Goal: Check status: Check status

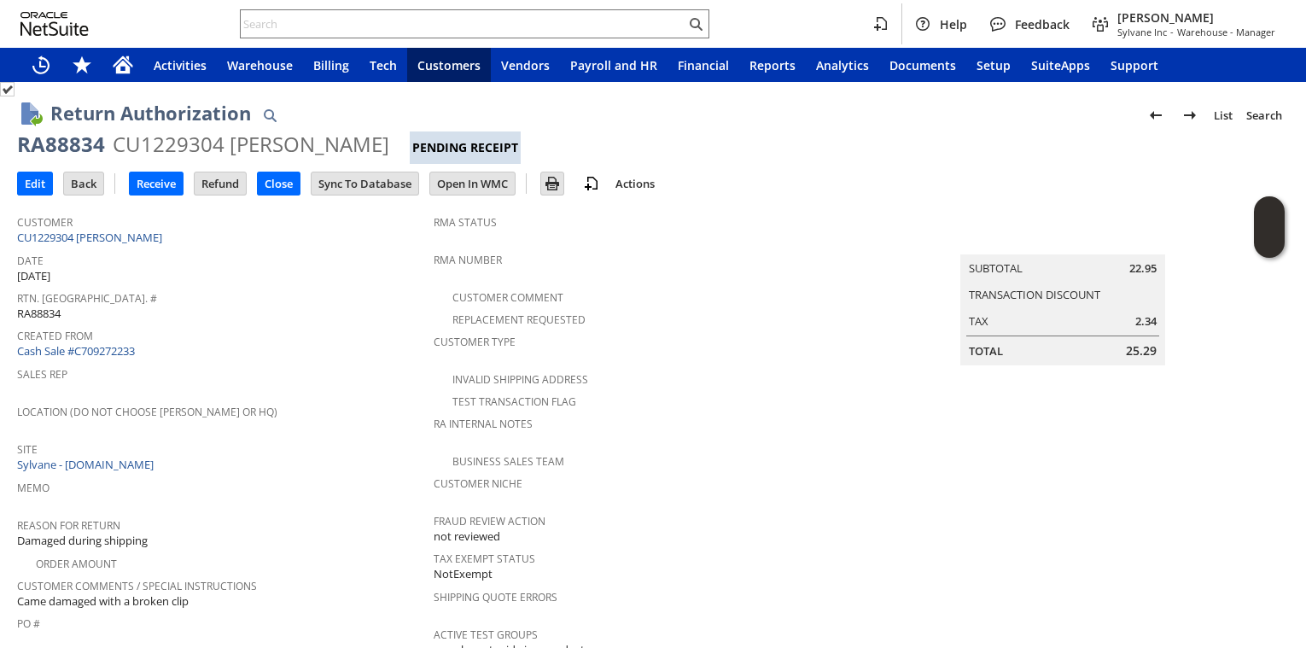
click at [72, 143] on div "RA88834" at bounding box center [61, 144] width 88 height 27
copy div "RA88834"
click at [166, 177] on input "Receive" at bounding box center [156, 183] width 53 height 22
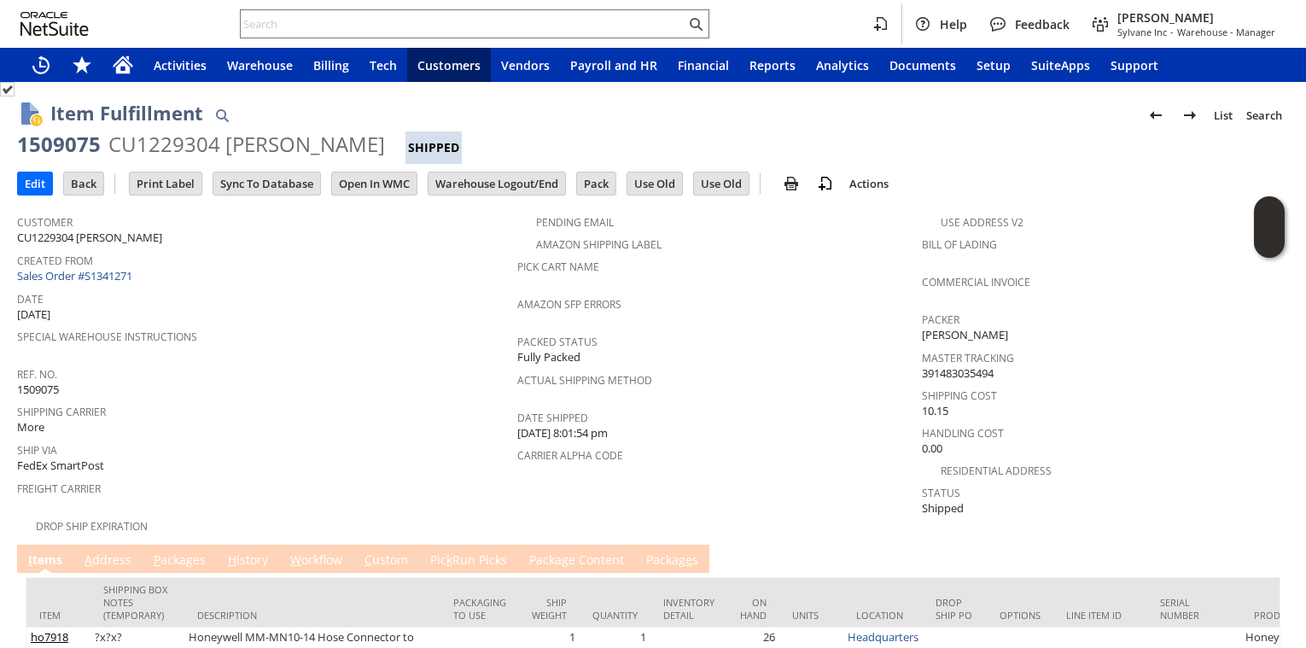
click at [319, 266] on div "Created From Sales Order #S1341271" at bounding box center [263, 266] width 492 height 37
click at [196, 551] on link "P ackages" at bounding box center [179, 560] width 61 height 19
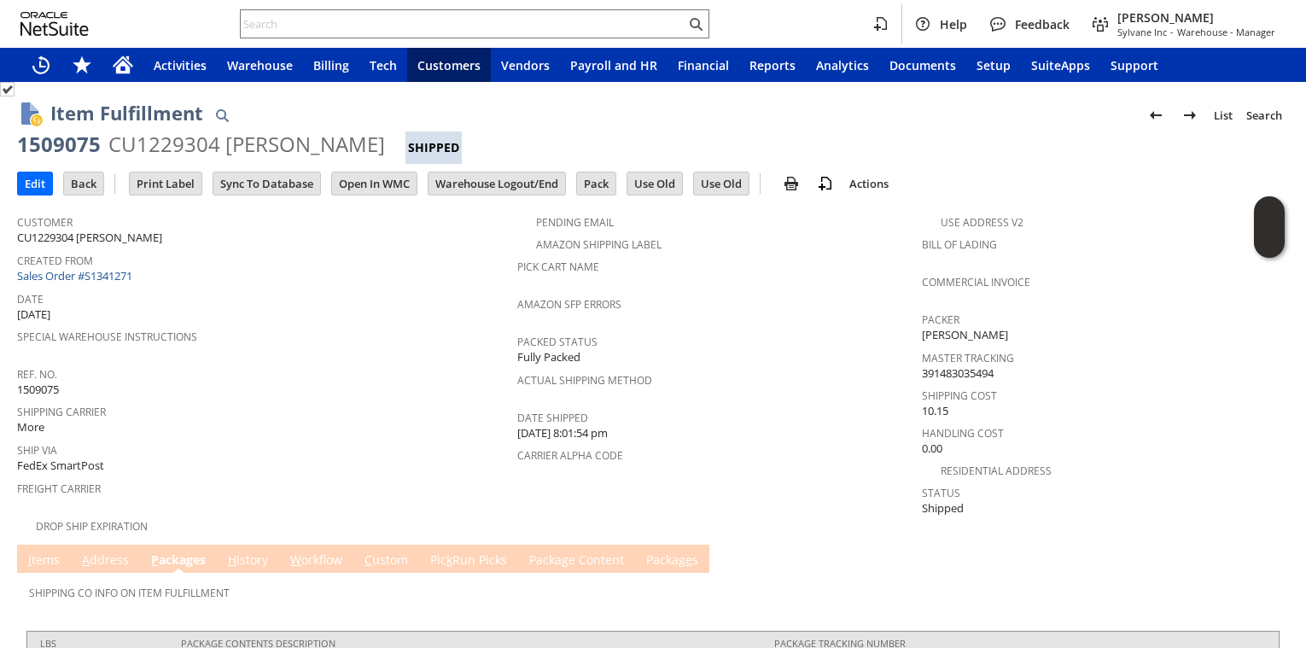
scroll to position [79, 0]
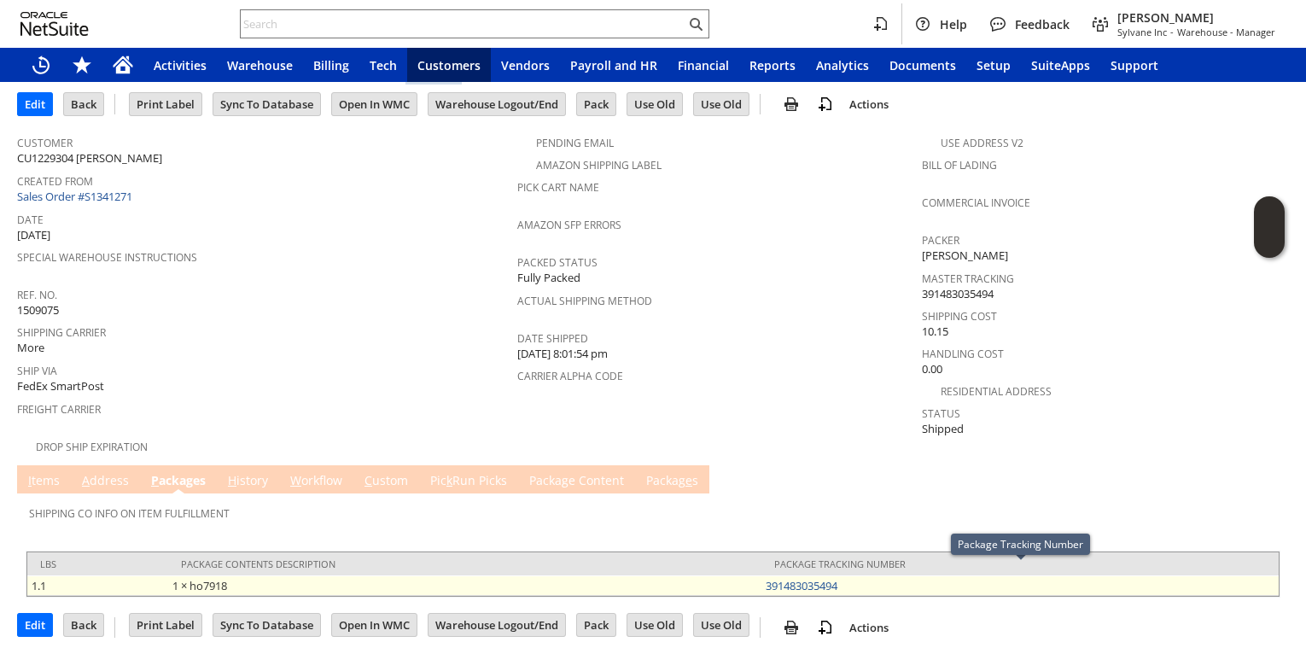
click at [853, 575] on td "391483035494" at bounding box center [1019, 585] width 517 height 20
copy link "391483035494"
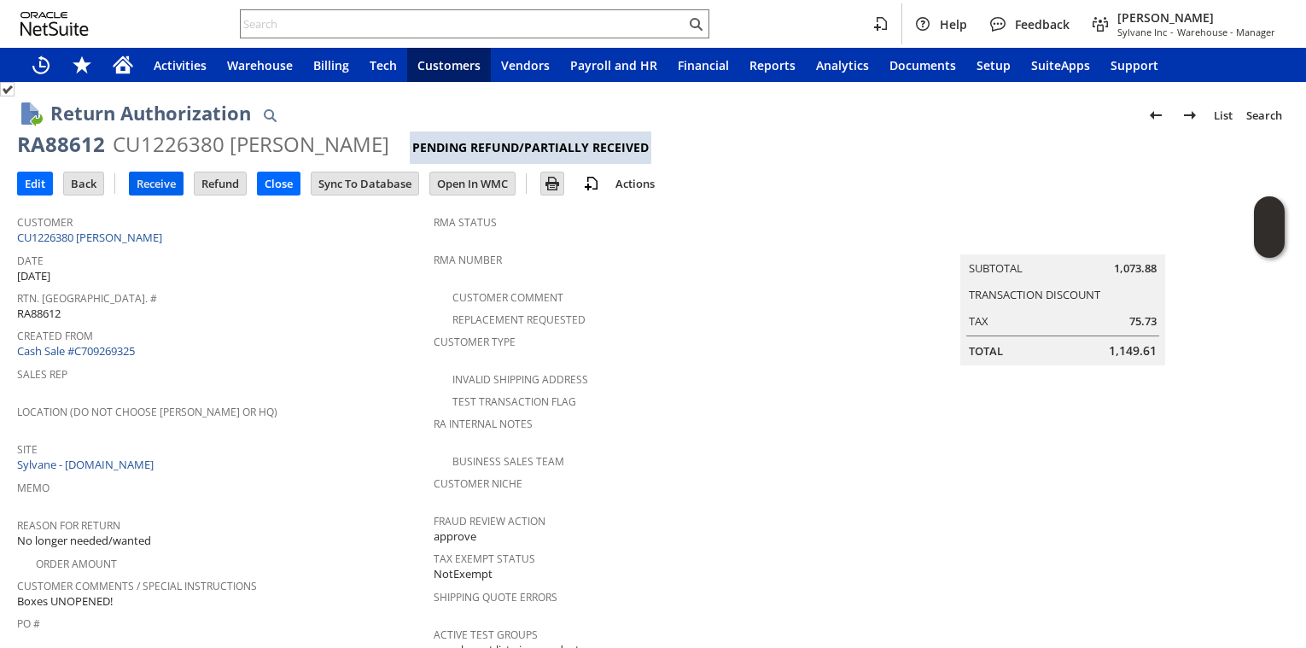
click at [156, 189] on input "Receive" at bounding box center [156, 183] width 53 height 22
click at [312, 344] on div "Created From Cash Sale #C709275601" at bounding box center [222, 341] width 410 height 37
click at [148, 181] on input "Receive" at bounding box center [156, 183] width 53 height 22
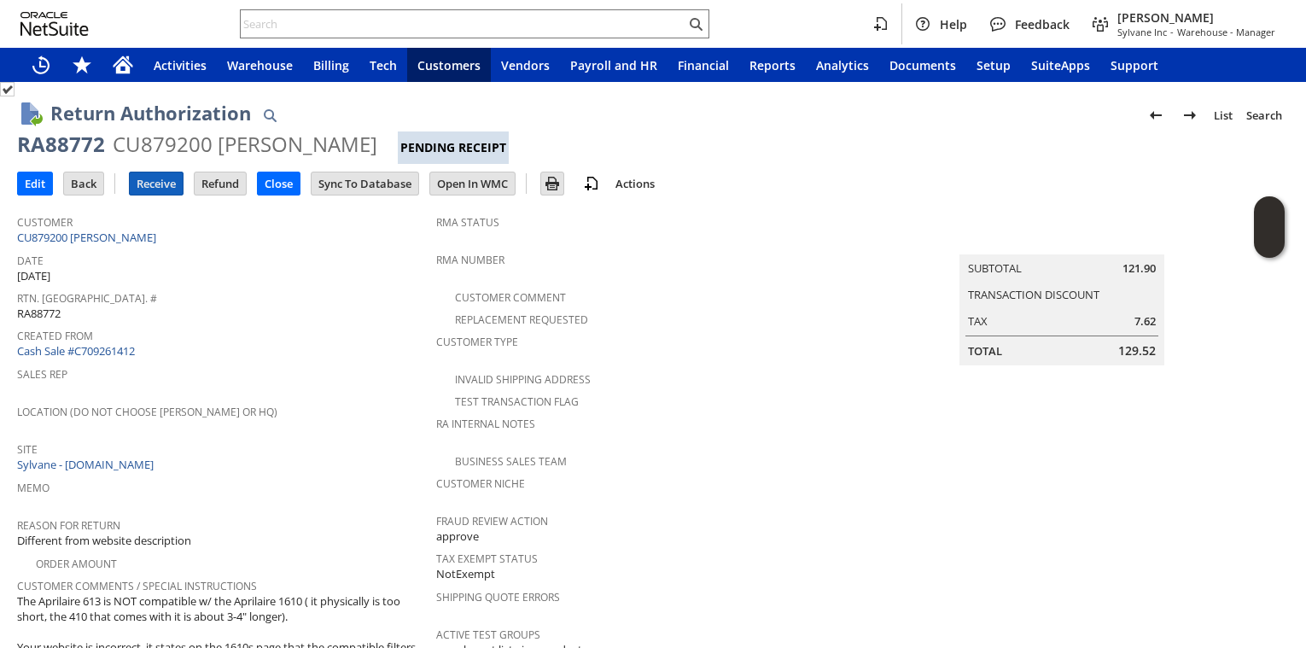
click at [155, 189] on input "Receive" at bounding box center [156, 183] width 53 height 22
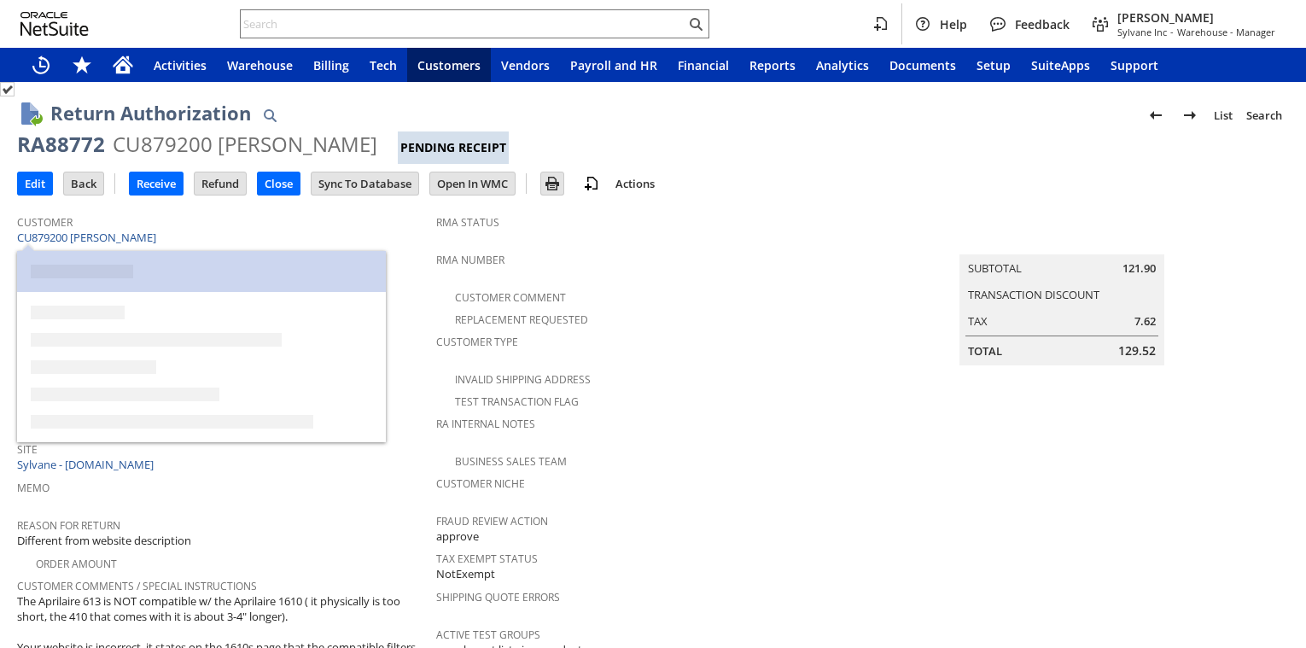
click at [71, 148] on div "RA88772" at bounding box center [61, 144] width 88 height 27
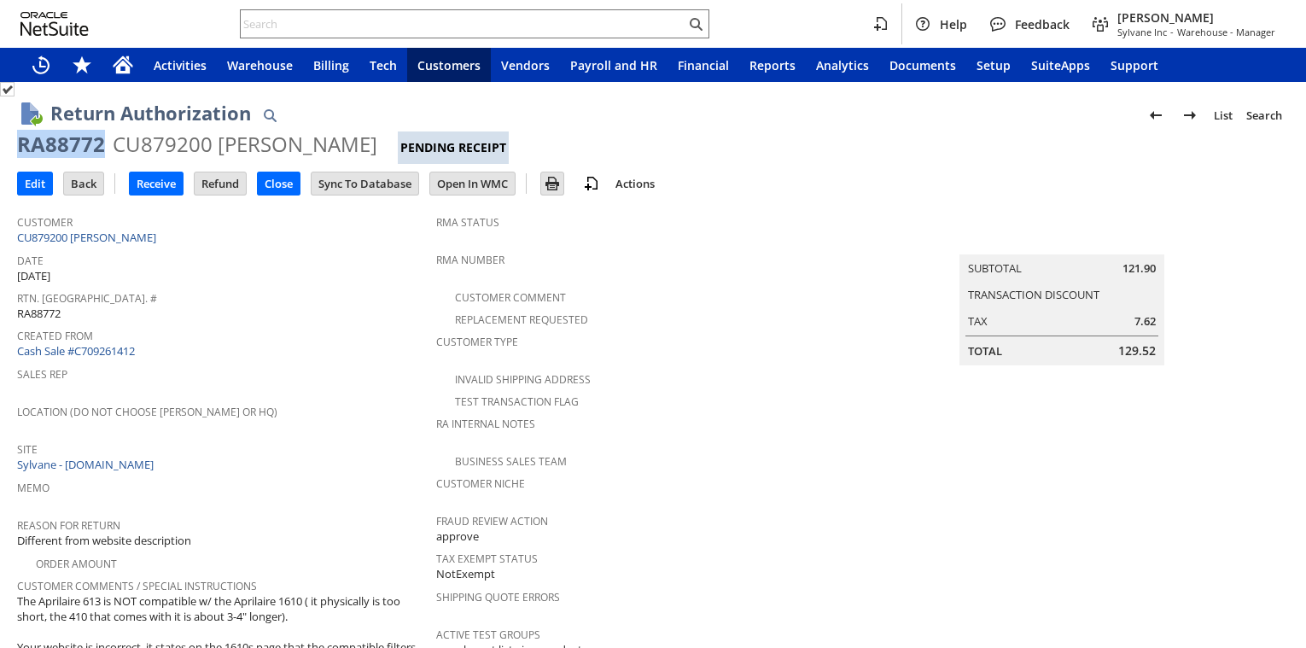
click at [71, 148] on div "RA88772" at bounding box center [61, 144] width 88 height 27
copy div "RA88772"
click at [96, 235] on link "CU879200 Sean F Corey" at bounding box center [88, 237] width 143 height 15
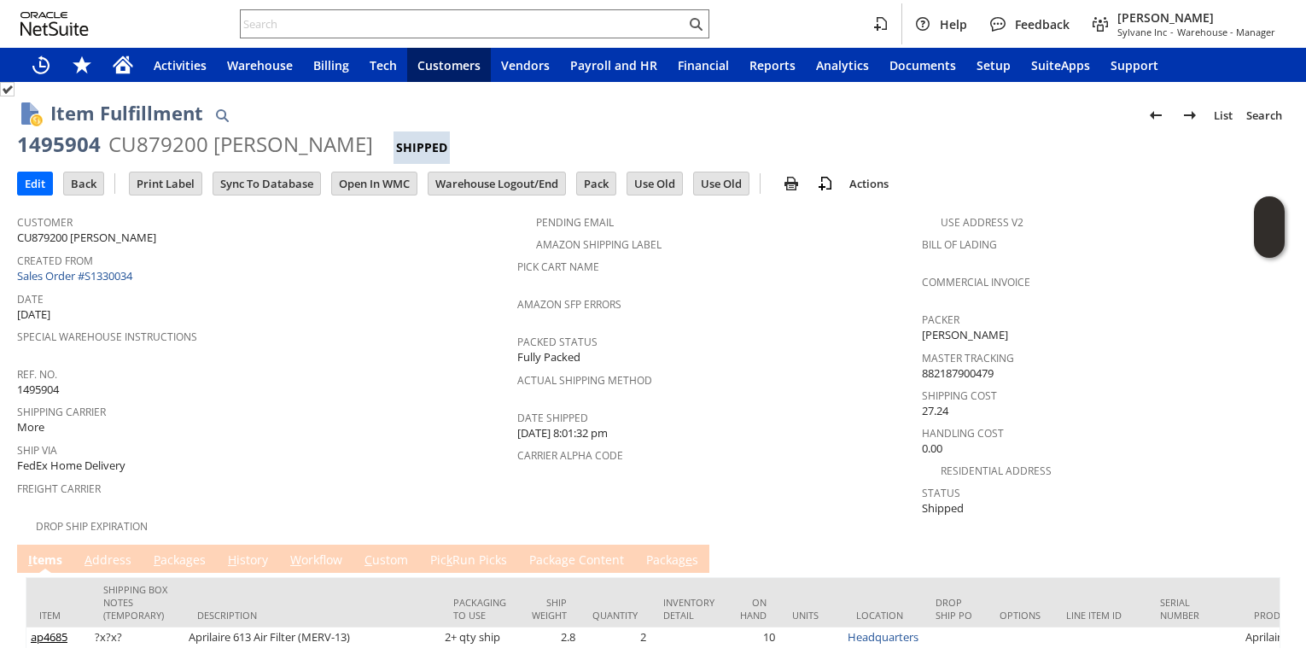
click at [188, 551] on link "P ackages" at bounding box center [179, 560] width 61 height 19
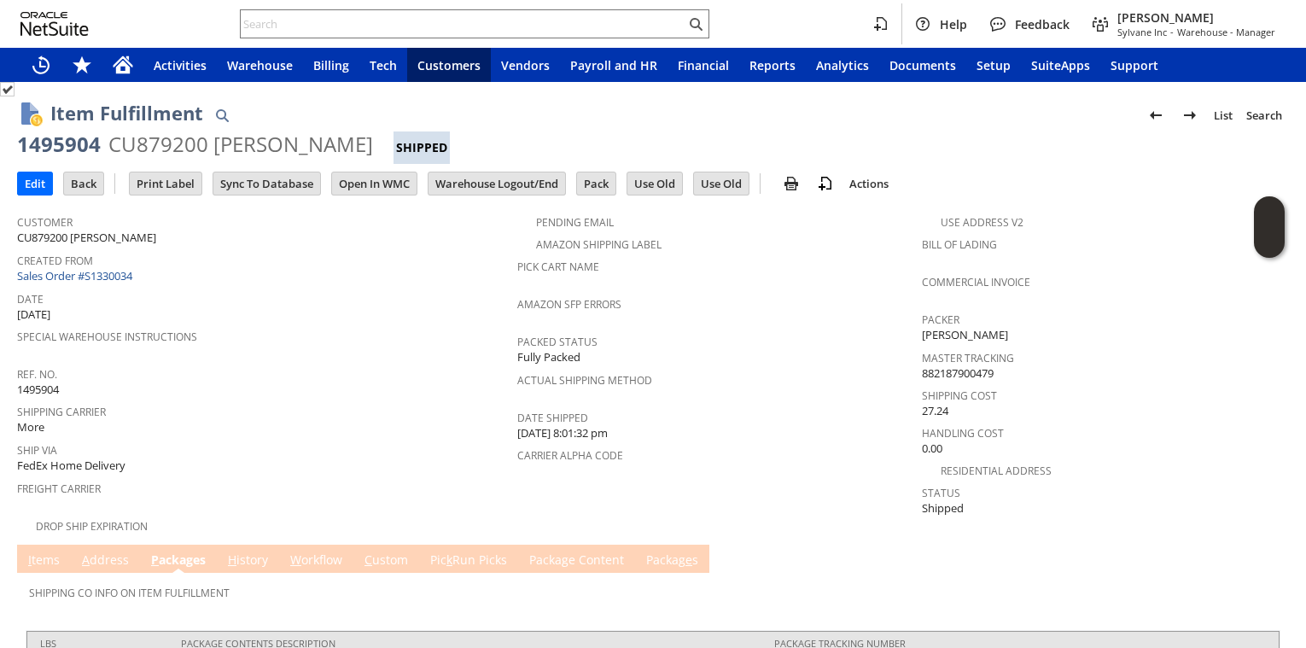
scroll to position [141, 0]
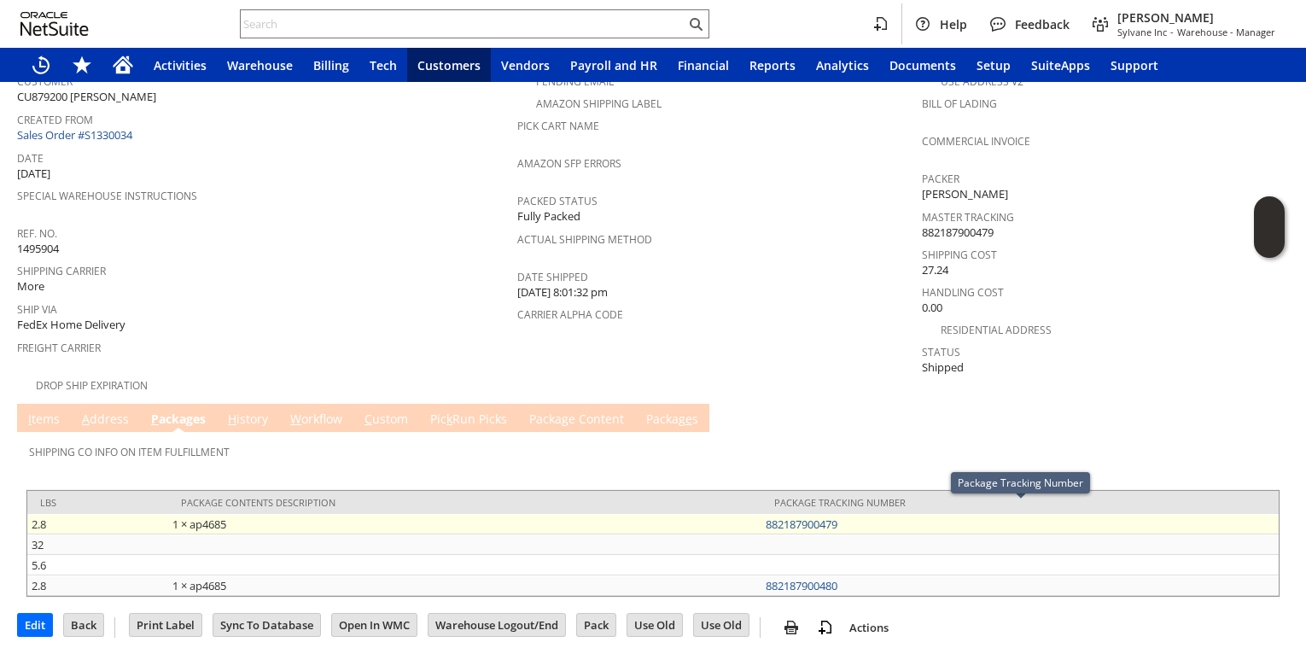
click at [859, 515] on td "882187900479" at bounding box center [1019, 524] width 517 height 20
copy link "882187900479"
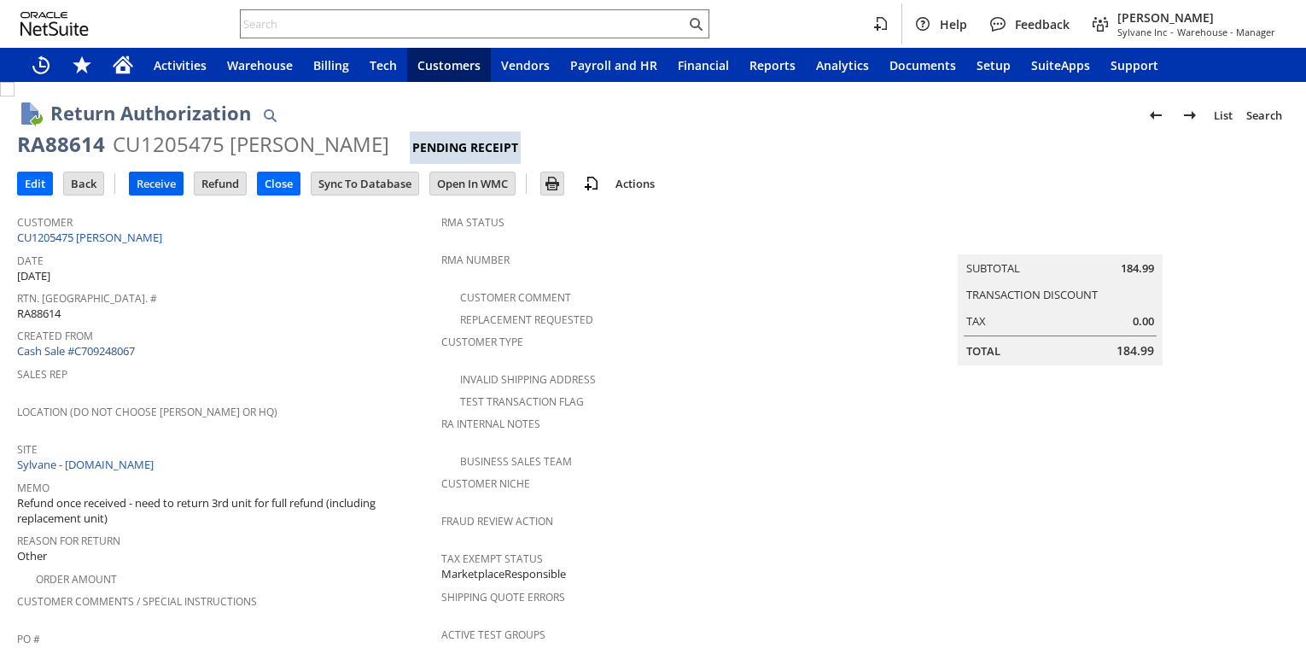
click at [162, 178] on input "Receive" at bounding box center [156, 183] width 53 height 22
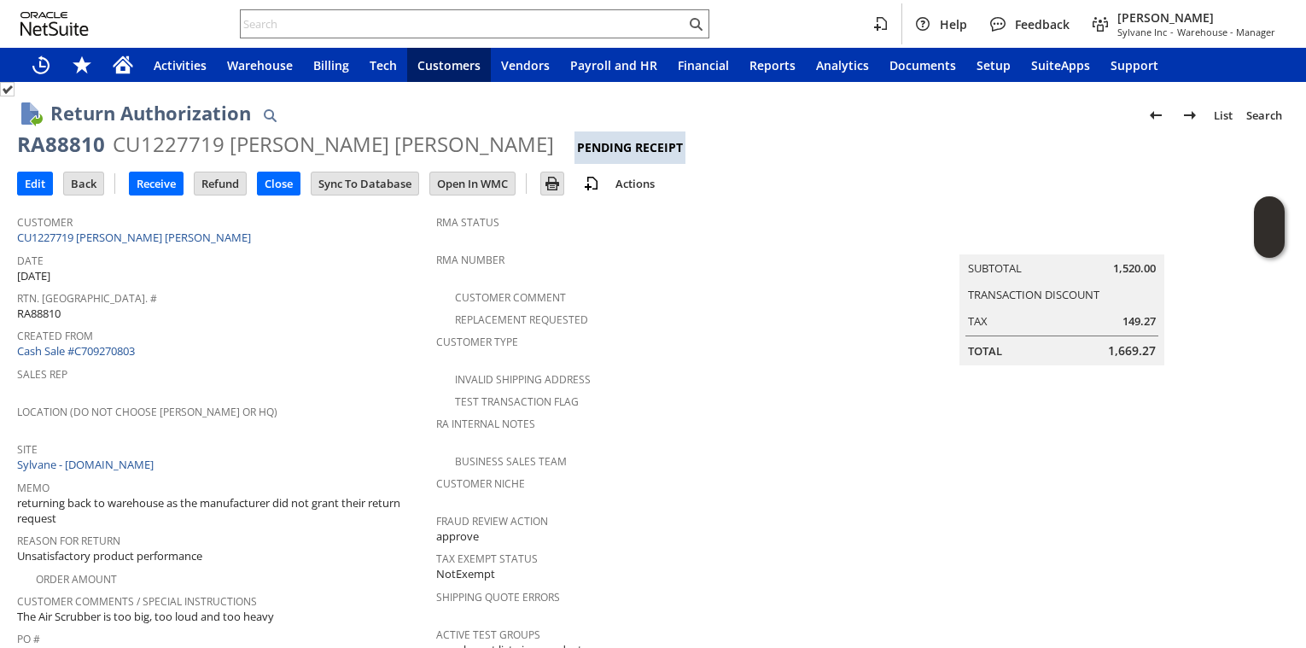
click at [313, 302] on span "Rtn. [GEOGRAPHIC_DATA]. #" at bounding box center [222, 296] width 410 height 20
click at [152, 190] on input "Receive" at bounding box center [156, 183] width 53 height 22
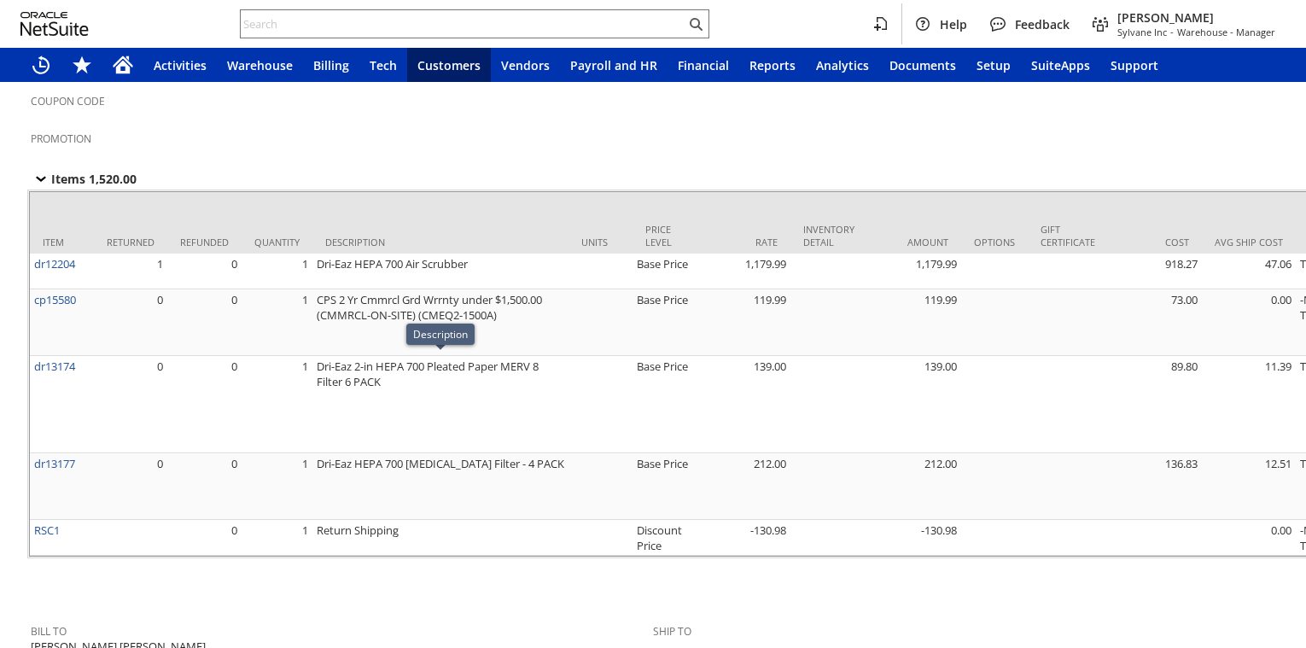
scroll to position [338, 0]
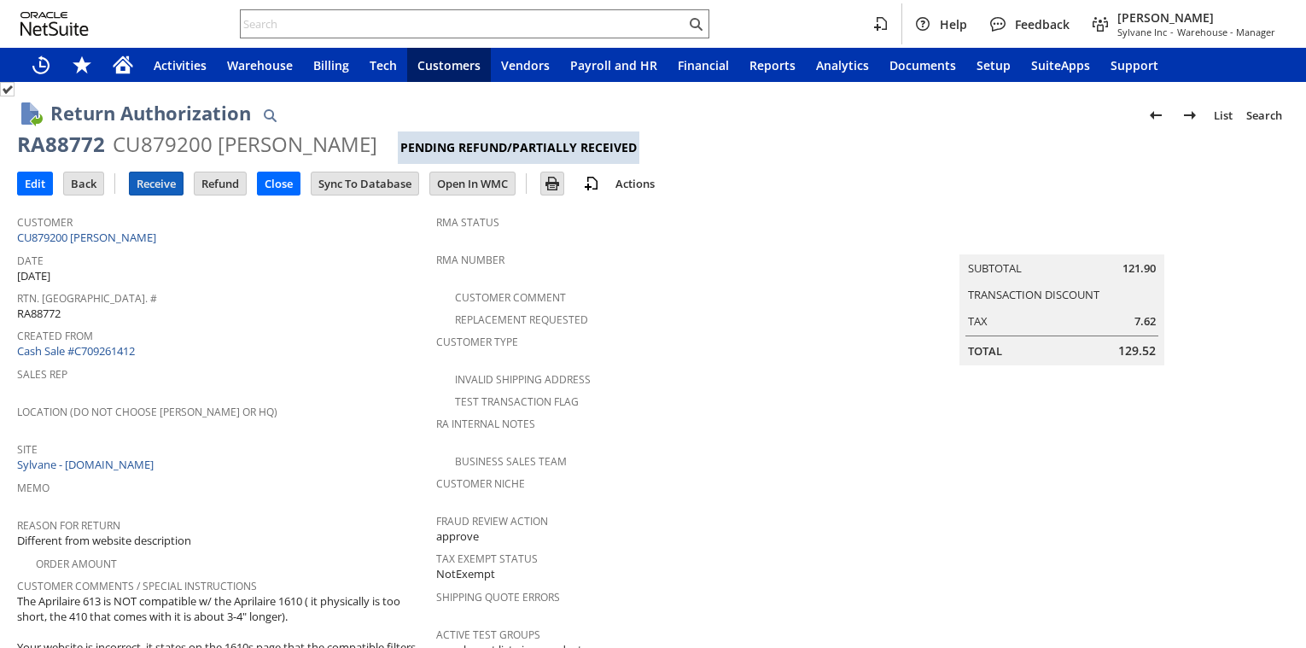
click at [154, 178] on input "Receive" at bounding box center [156, 183] width 53 height 22
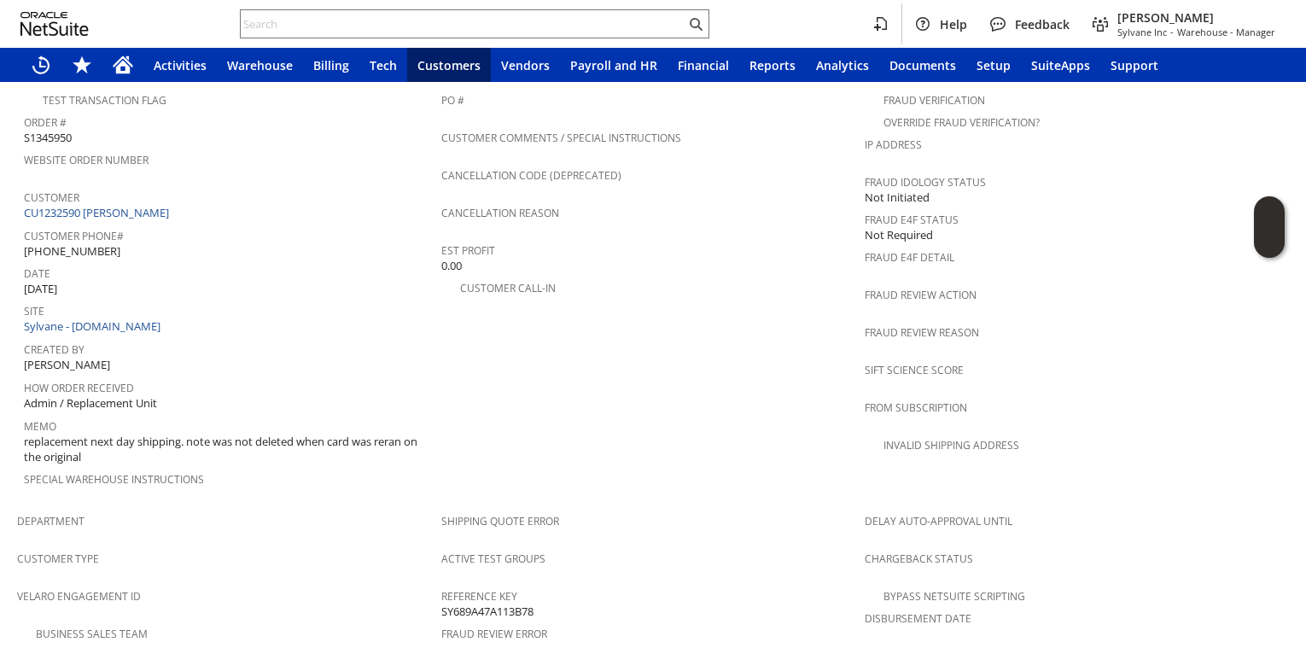
scroll to position [1126, 0]
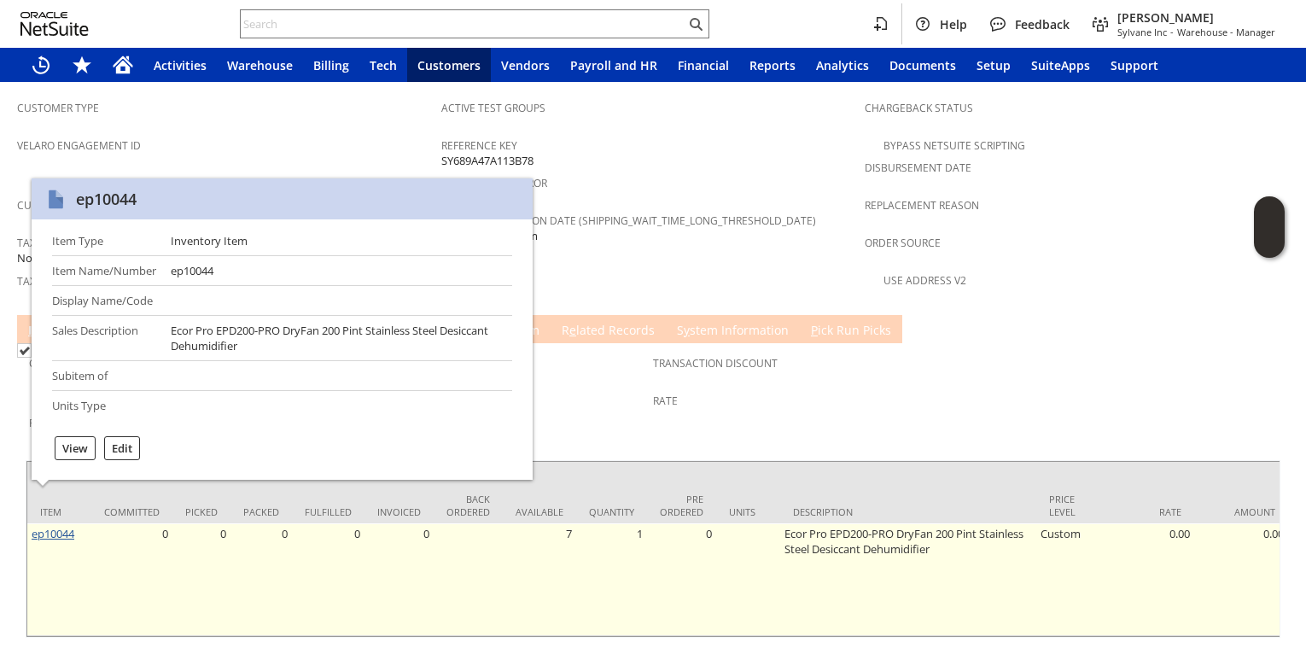
click at [54, 526] on link "ep10044" at bounding box center [53, 533] width 43 height 15
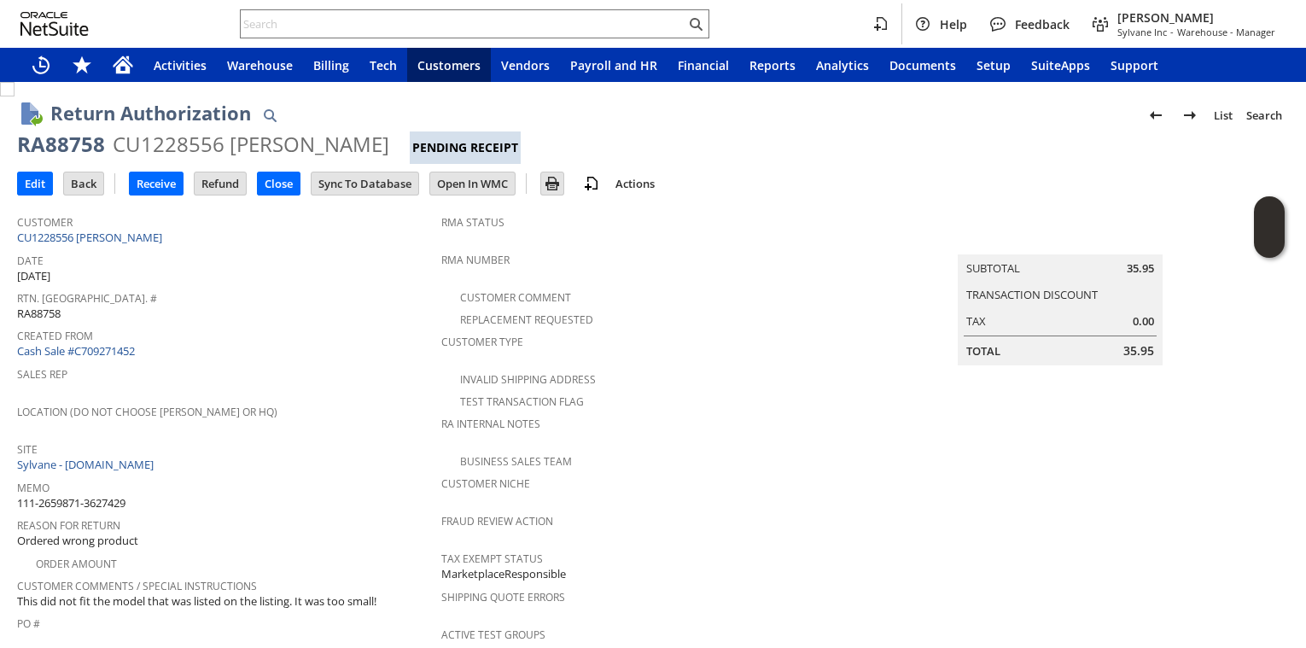
click at [295, 261] on span "Date" at bounding box center [225, 258] width 416 height 20
click at [150, 190] on input "Receive" at bounding box center [156, 183] width 53 height 22
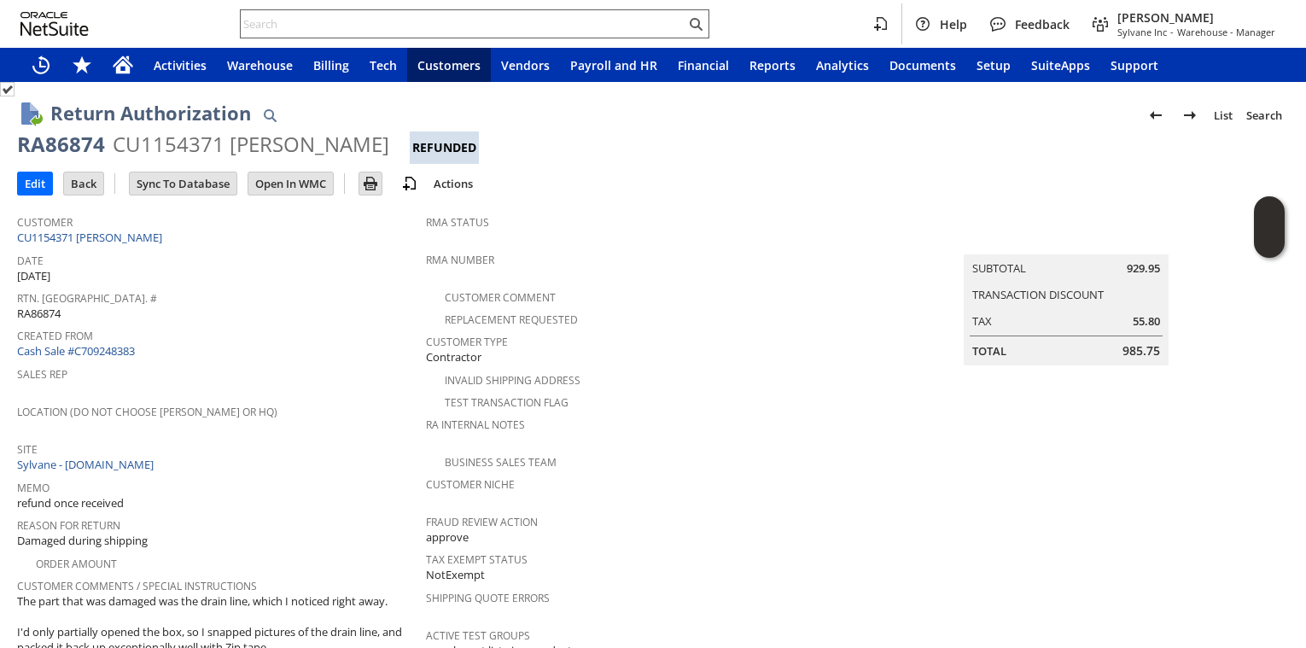
click at [301, 15] on input "text" at bounding box center [463, 24] width 445 height 20
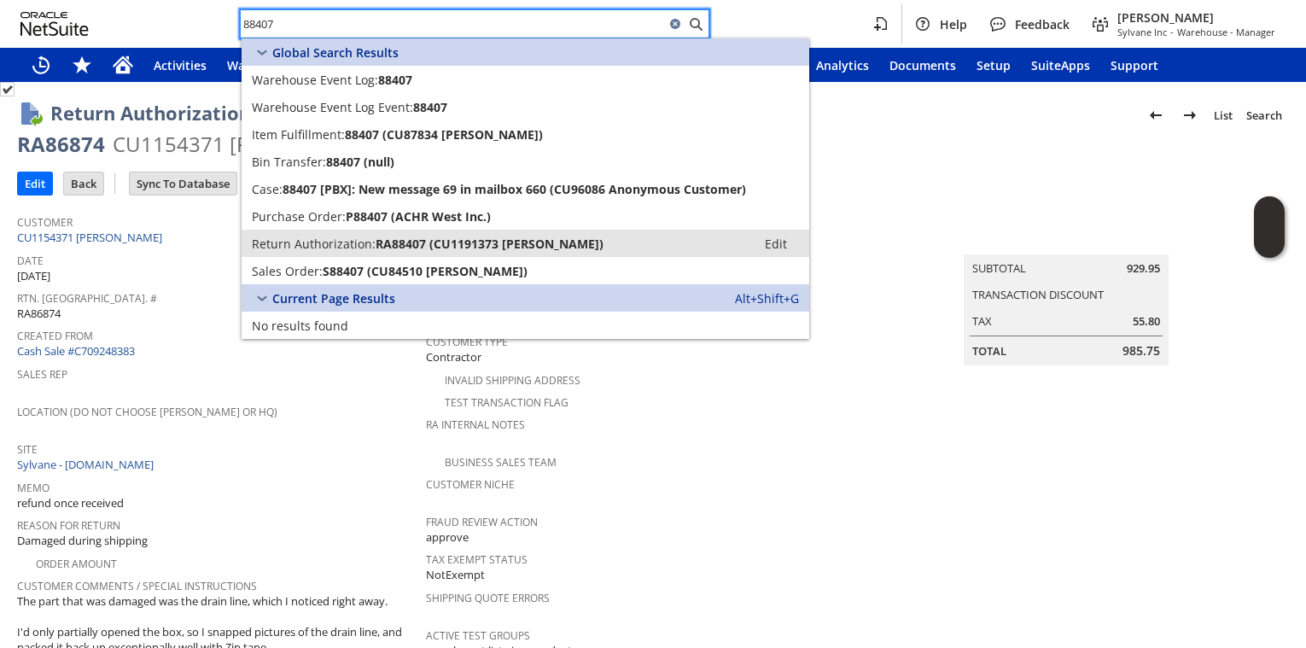
type input "88407"
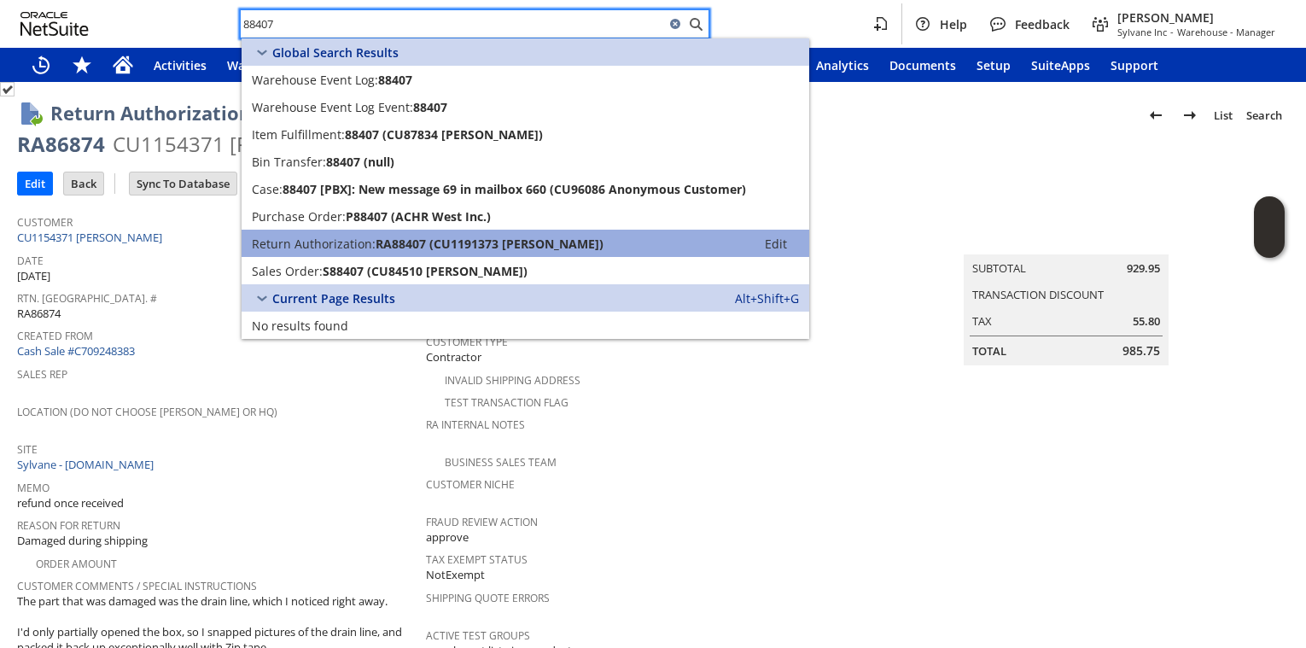
click at [360, 242] on span "Return Authorization:" at bounding box center [314, 244] width 124 height 16
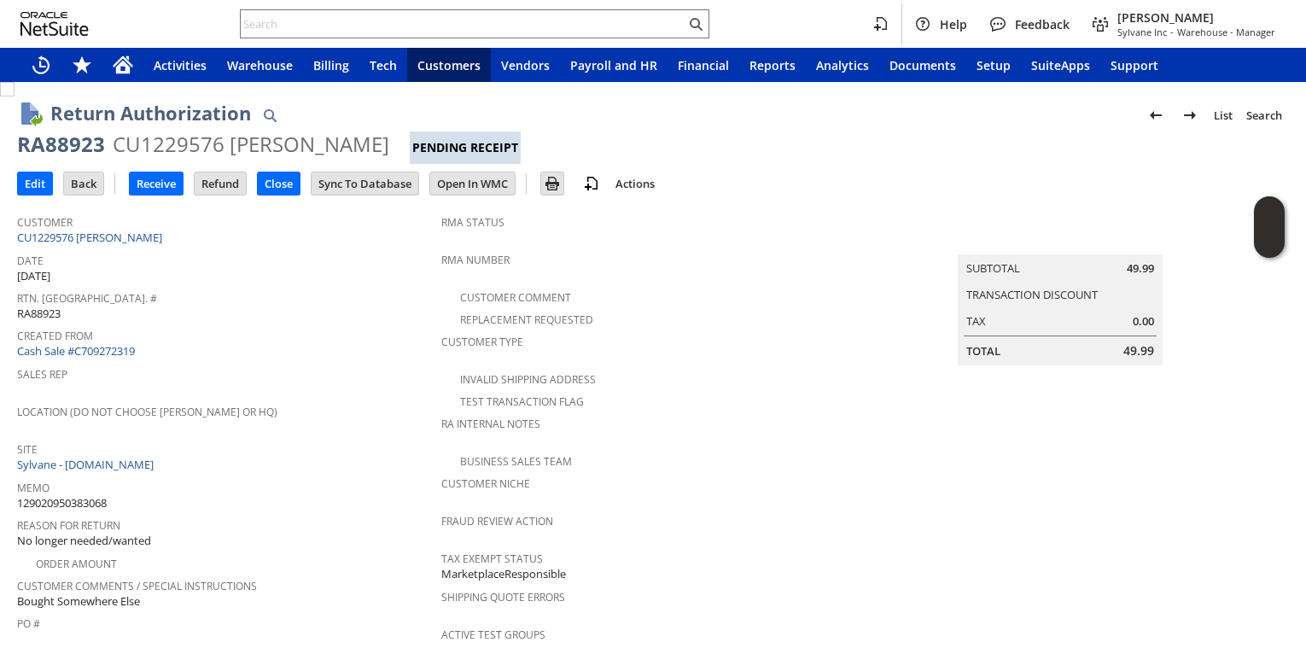
click at [73, 143] on div "RA88923" at bounding box center [61, 144] width 88 height 27
copy div "RA88923"
click at [166, 192] on input "Receive" at bounding box center [156, 183] width 53 height 22
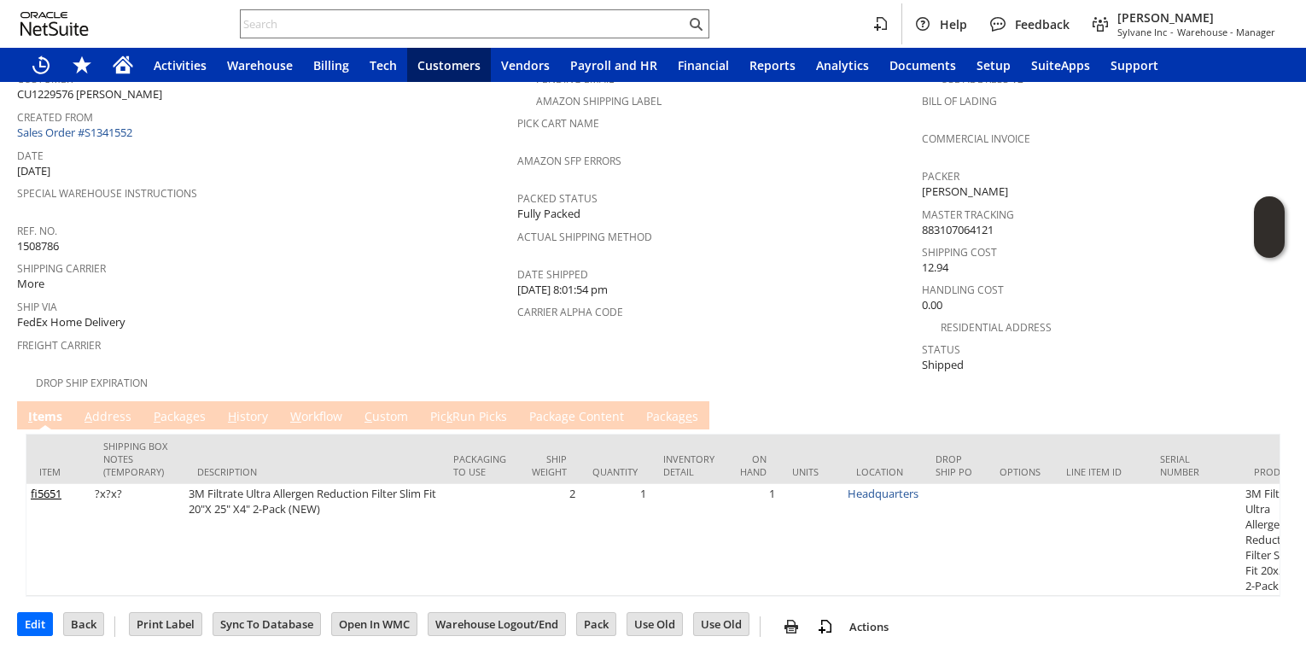
click at [194, 408] on link "P ackages" at bounding box center [179, 417] width 61 height 19
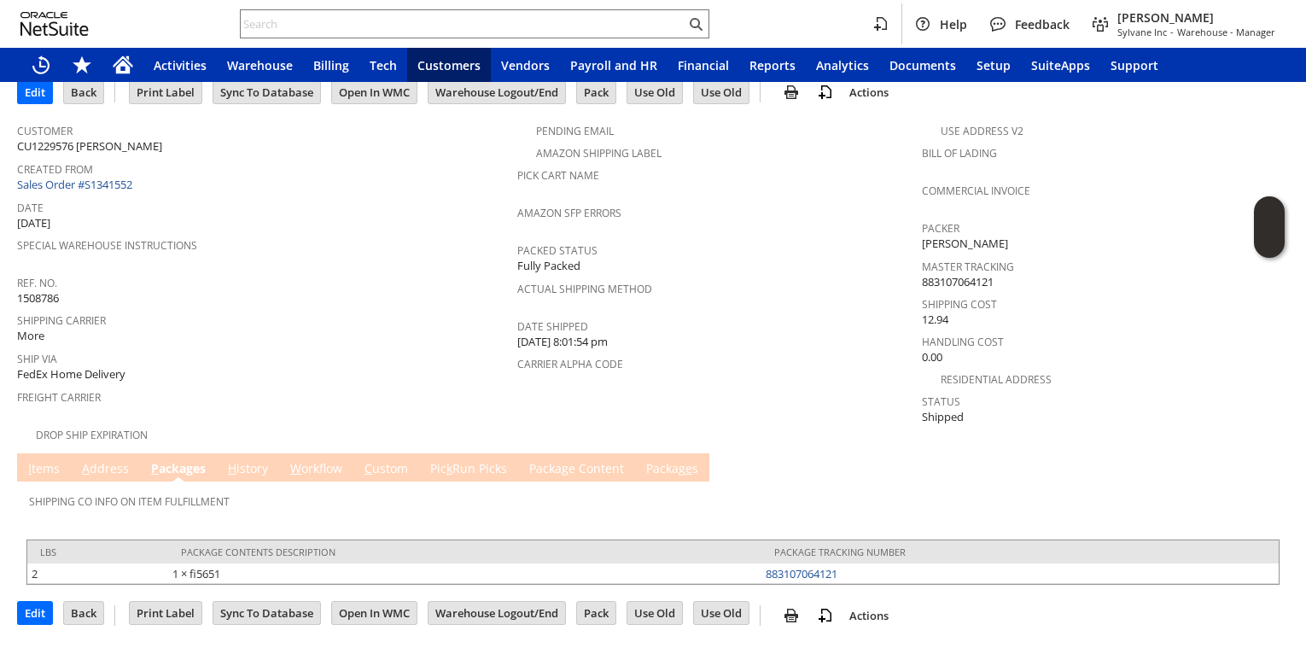
scroll to position [79, 0]
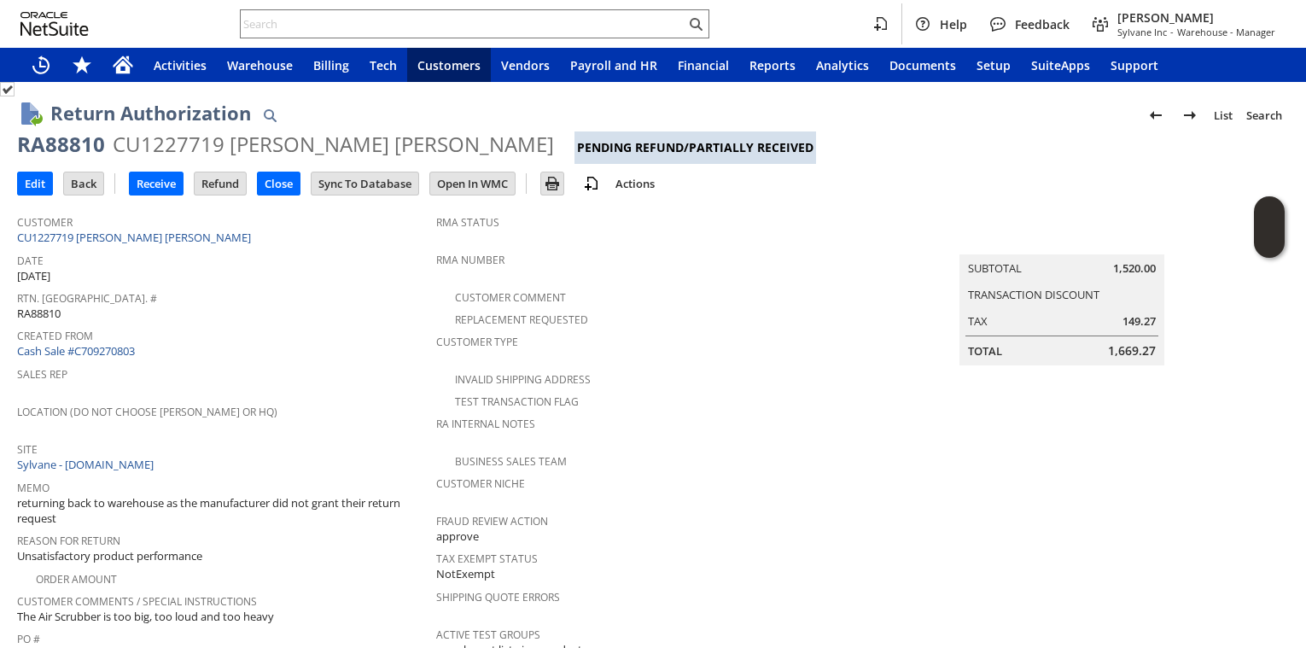
click at [77, 144] on div "RA88810" at bounding box center [61, 144] width 88 height 27
copy div "RA88810"
drag, startPoint x: 146, startPoint y: 178, endPoint x: 341, endPoint y: 38, distance: 240.2
click at [147, 178] on input "Receive" at bounding box center [156, 183] width 53 height 22
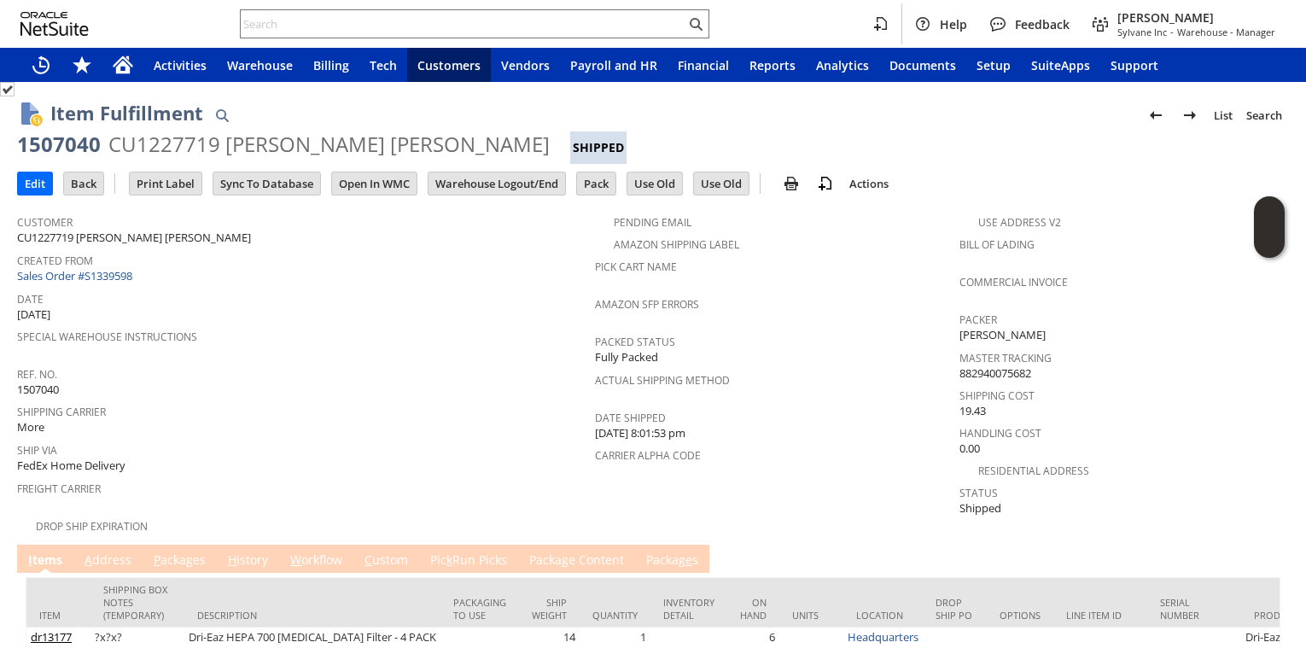
scroll to position [143, 0]
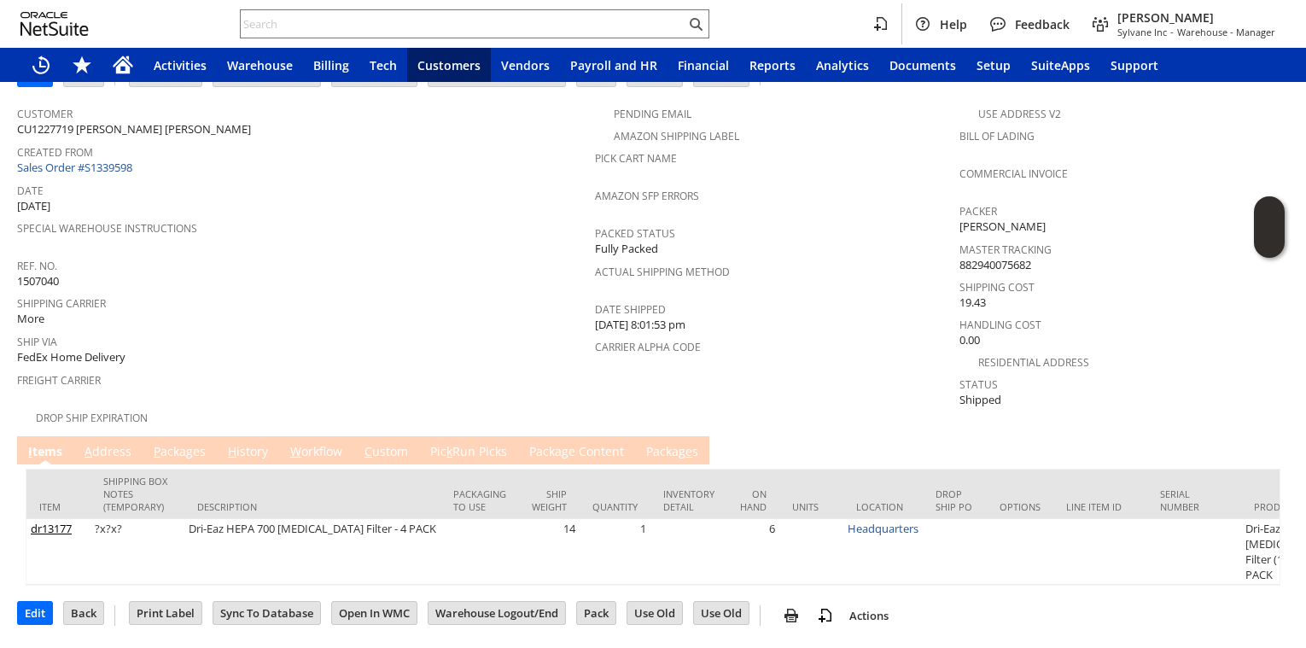
click at [183, 443] on link "P ackages" at bounding box center [179, 452] width 61 height 19
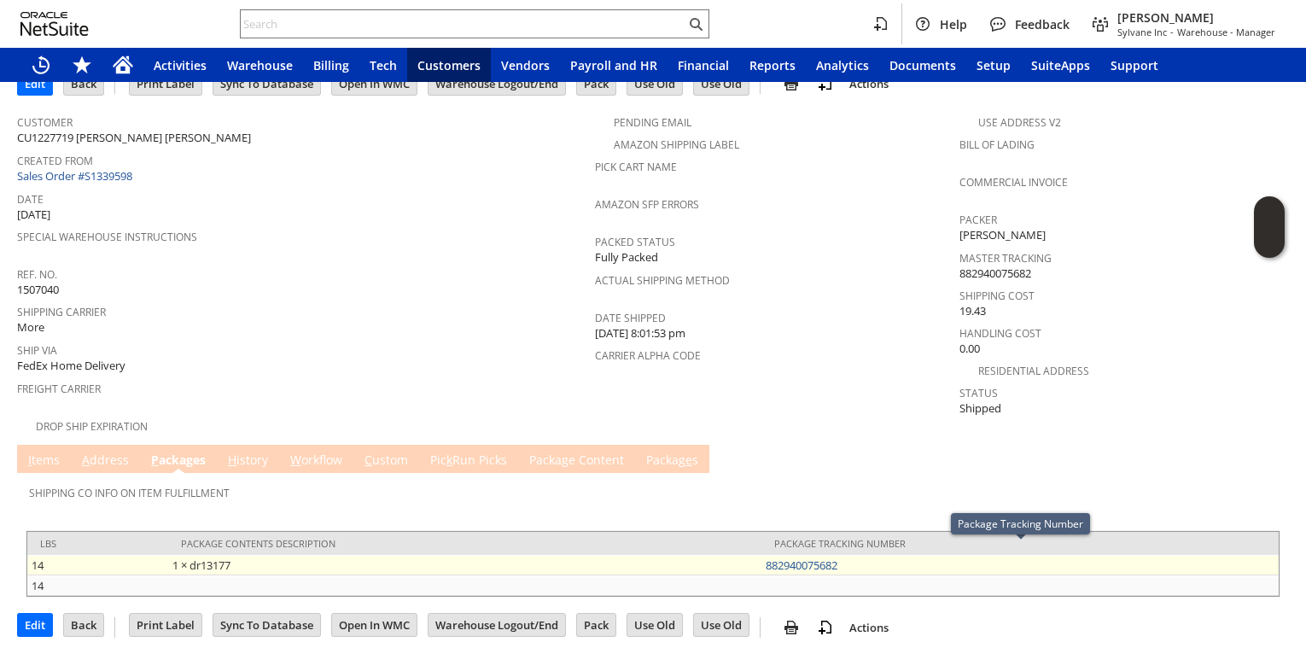
click at [881, 555] on td "882940075682" at bounding box center [1019, 565] width 517 height 20
copy link "882940075682"
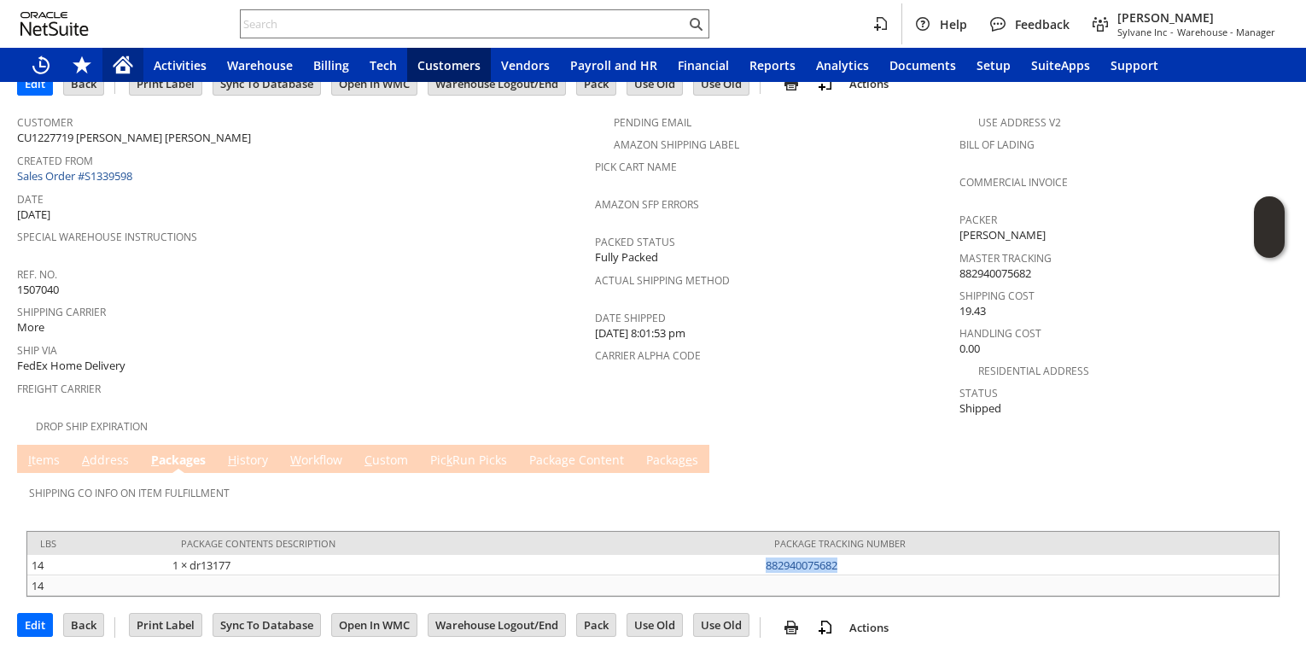
click at [119, 57] on icon "Home" at bounding box center [123, 65] width 20 height 20
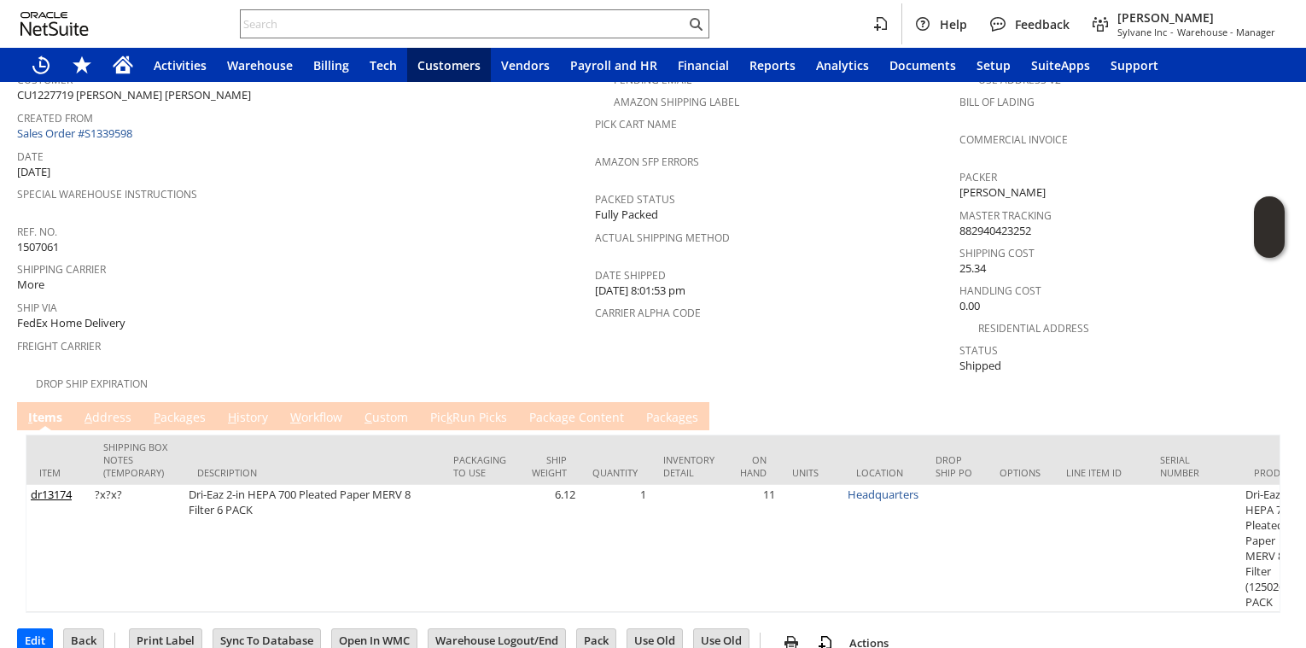
scroll to position [159, 0]
